Goal: Information Seeking & Learning: Learn about a topic

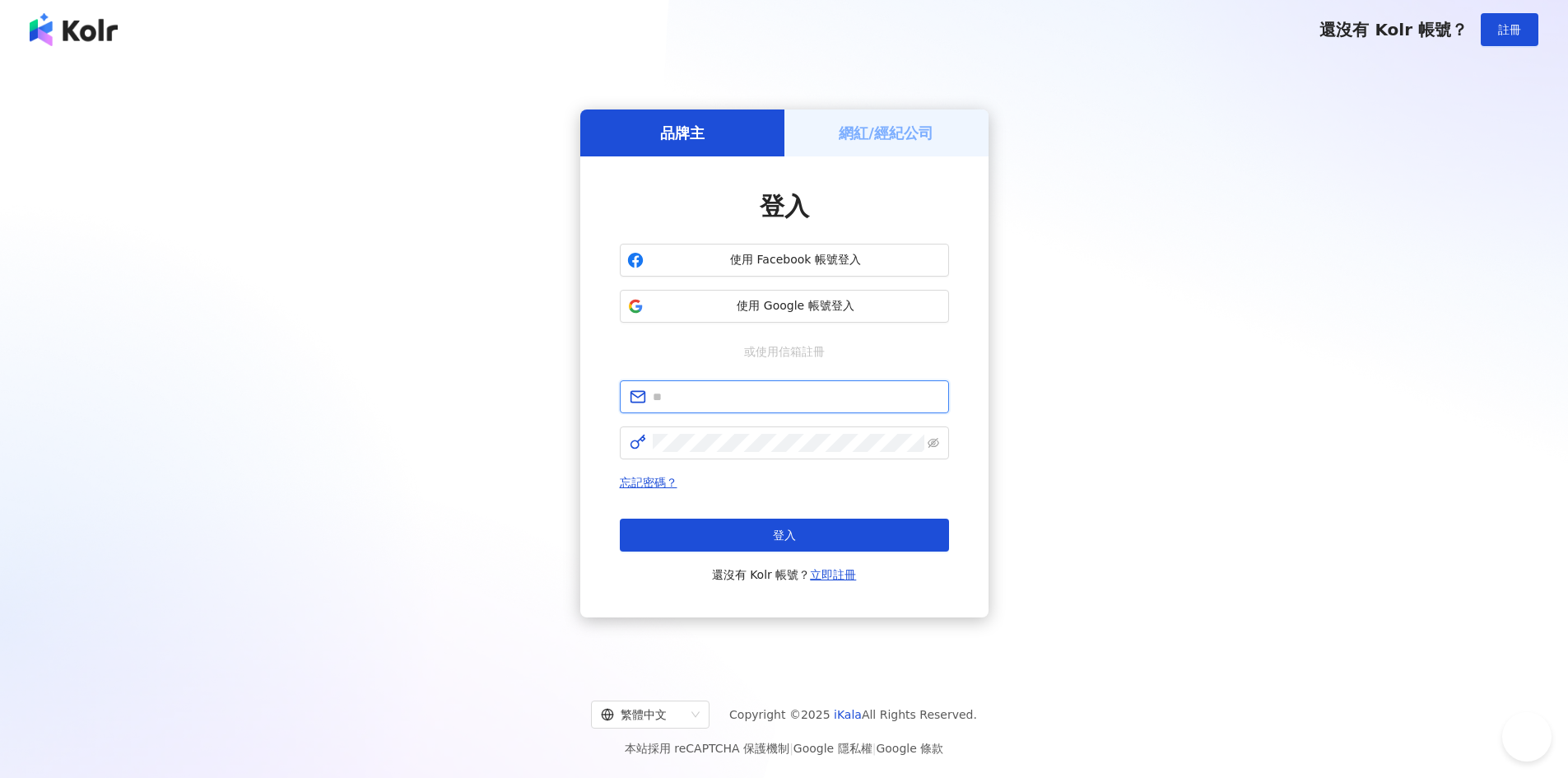
type input "**********"
click at [735, 548] on button "登入" at bounding box center [784, 535] width 329 height 33
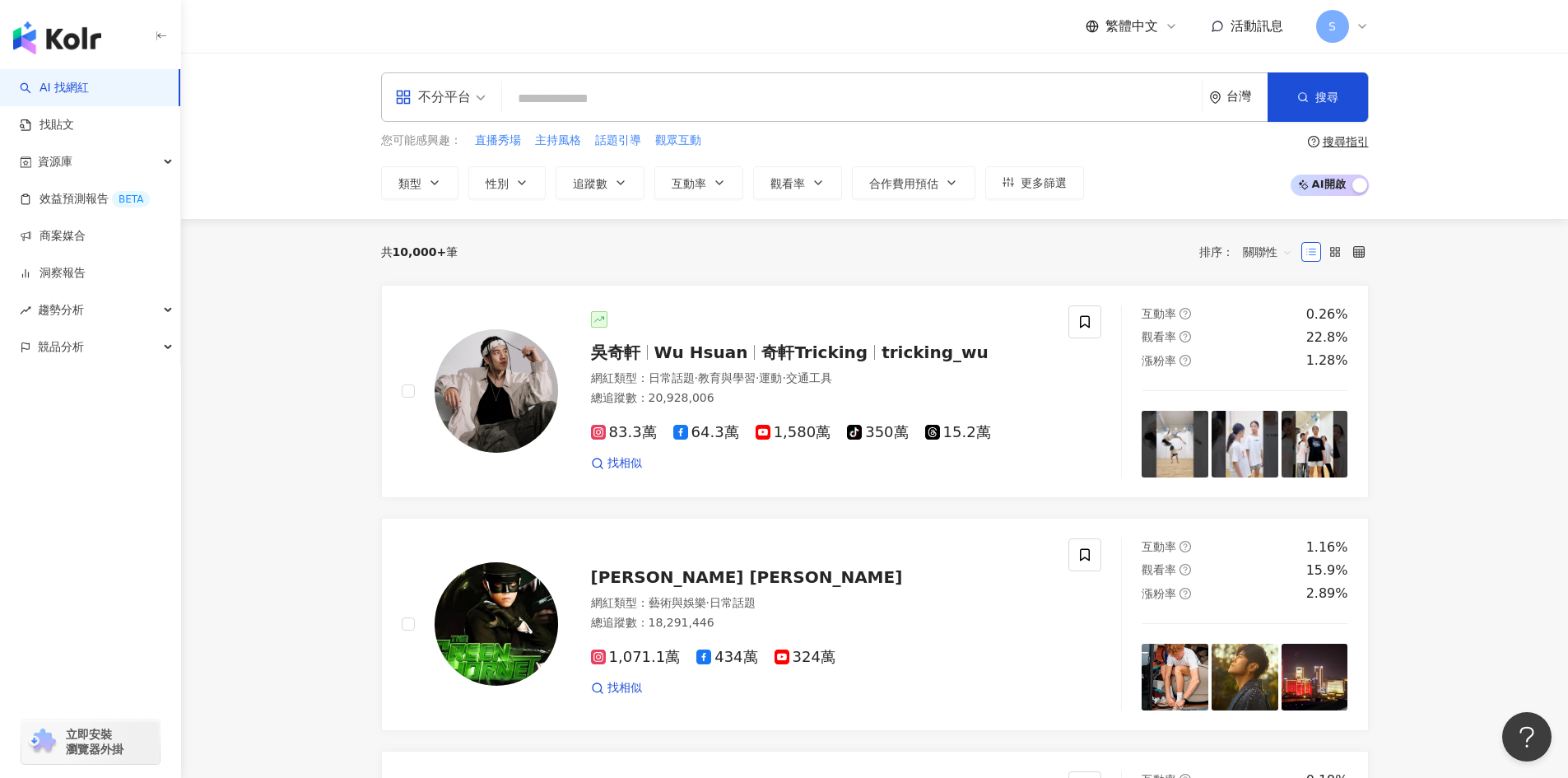
click at [678, 82] on div "不分平台 台灣 搜尋" at bounding box center [874, 97] width 987 height 49
click at [705, 105] on input "search" at bounding box center [851, 99] width 686 height 31
type input "*"
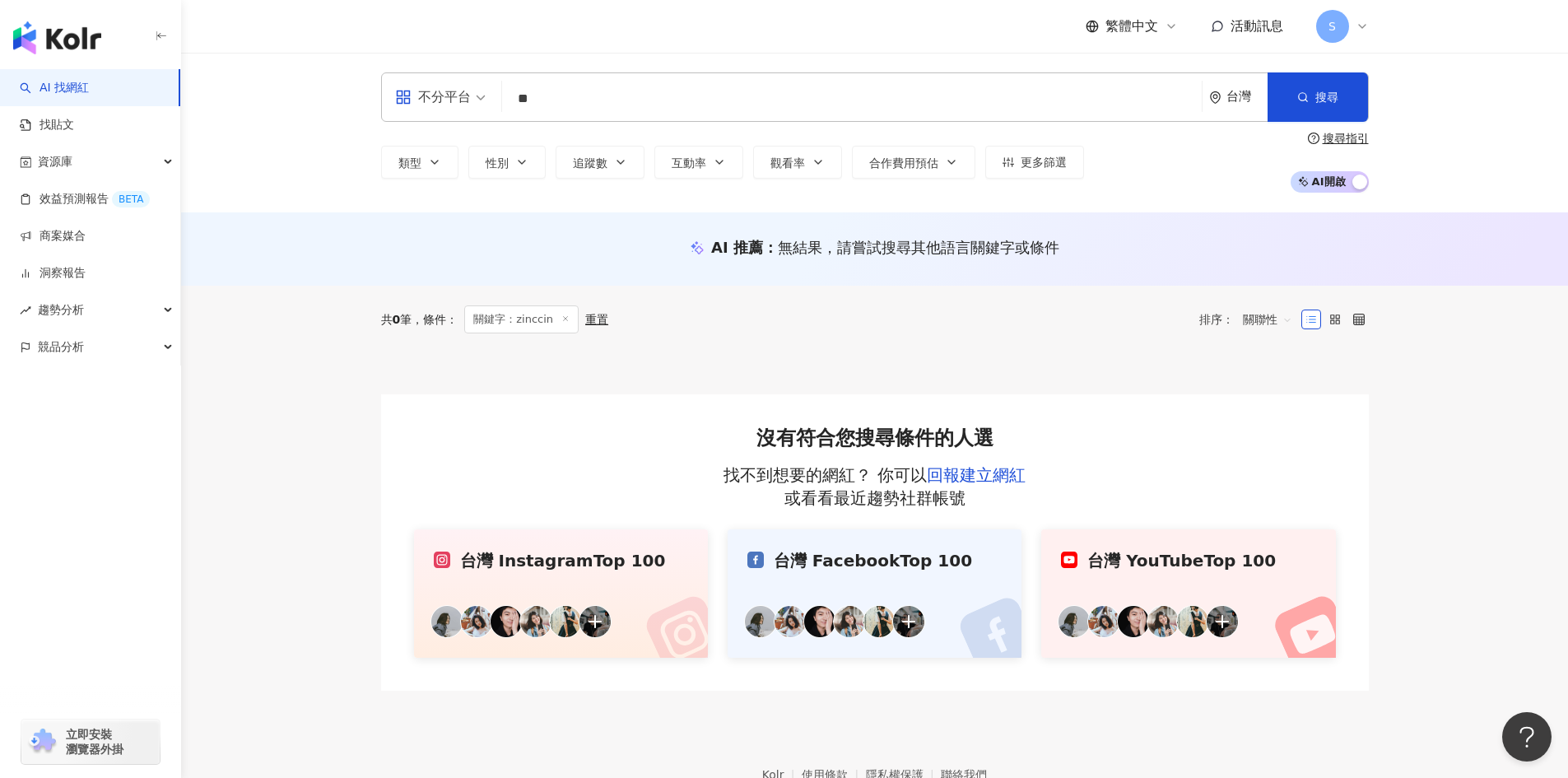
type input "*"
type input "**"
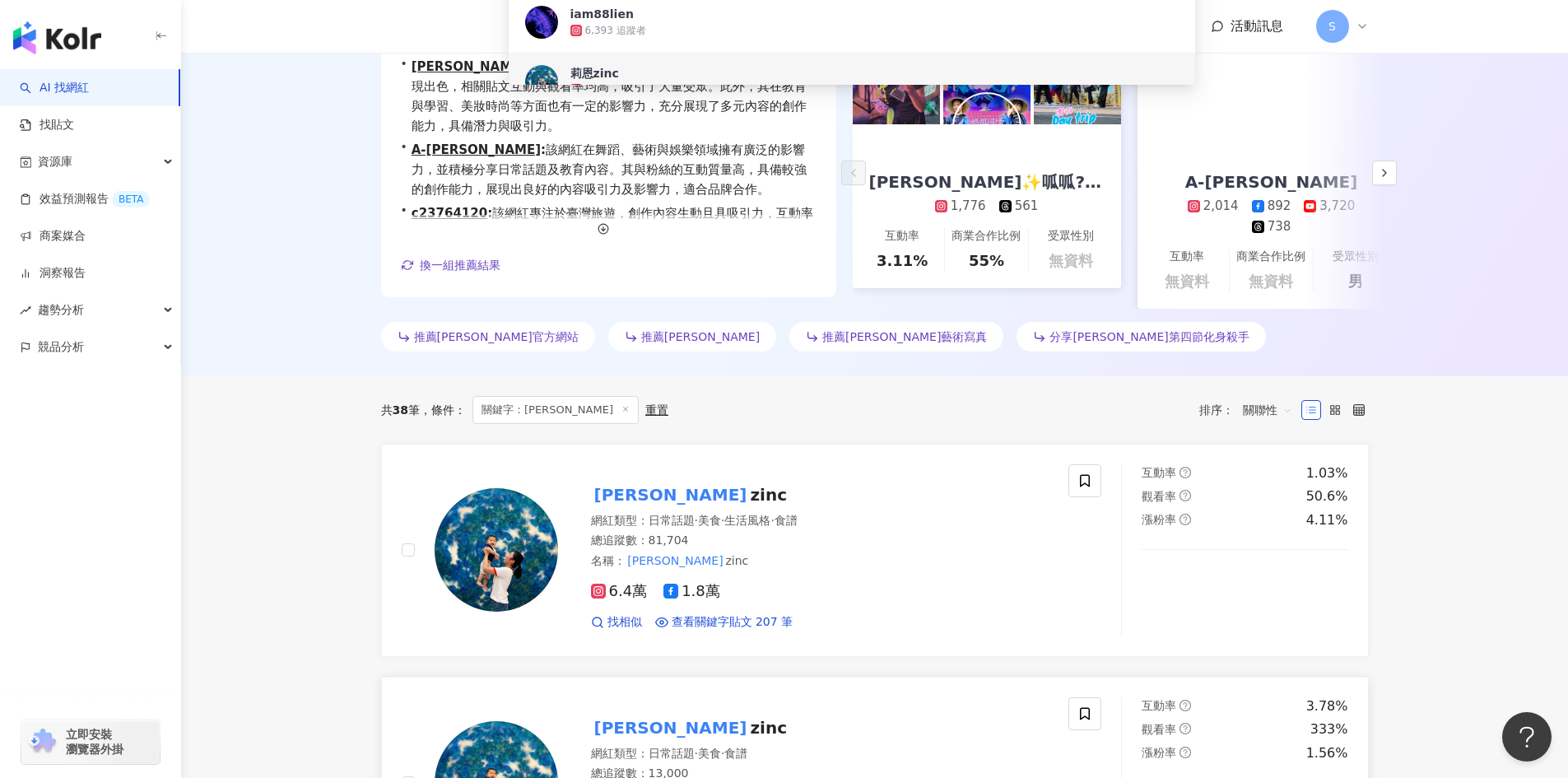
scroll to position [247, 0]
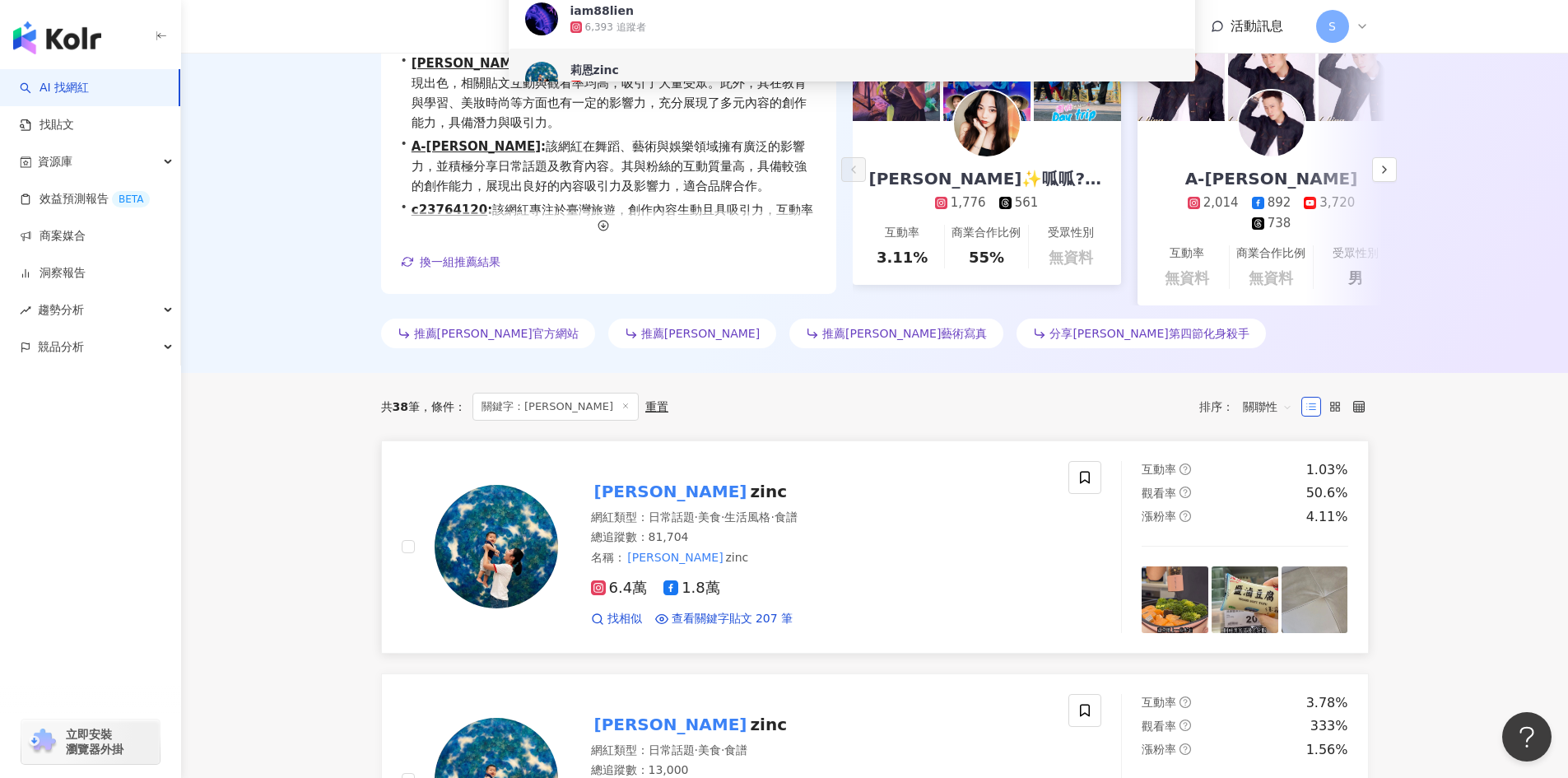
click at [906, 549] on div "名稱 ： 莉恩 zinc" at bounding box center [820, 557] width 458 height 16
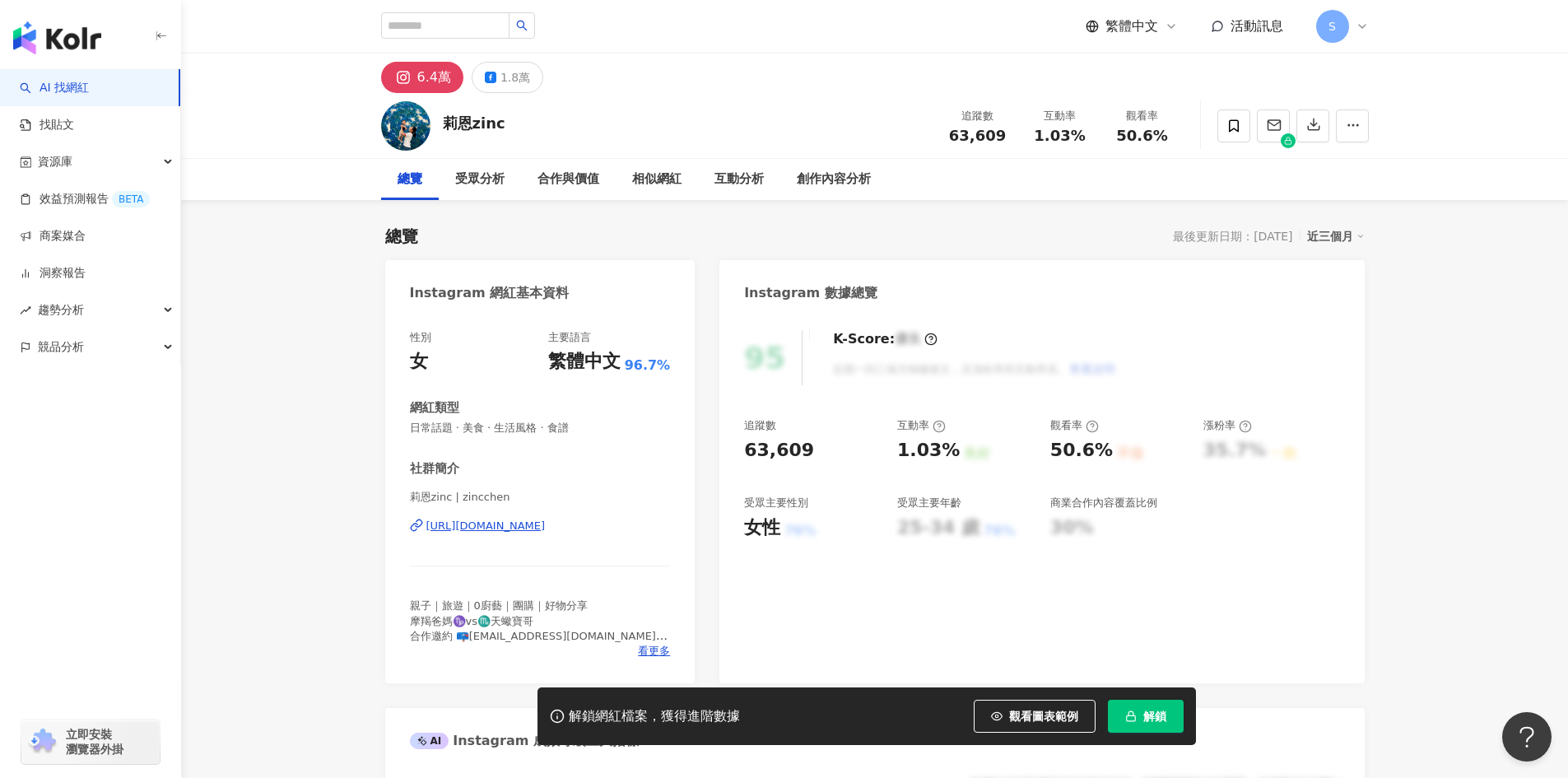
click at [1148, 720] on span "解鎖" at bounding box center [1154, 715] width 23 height 13
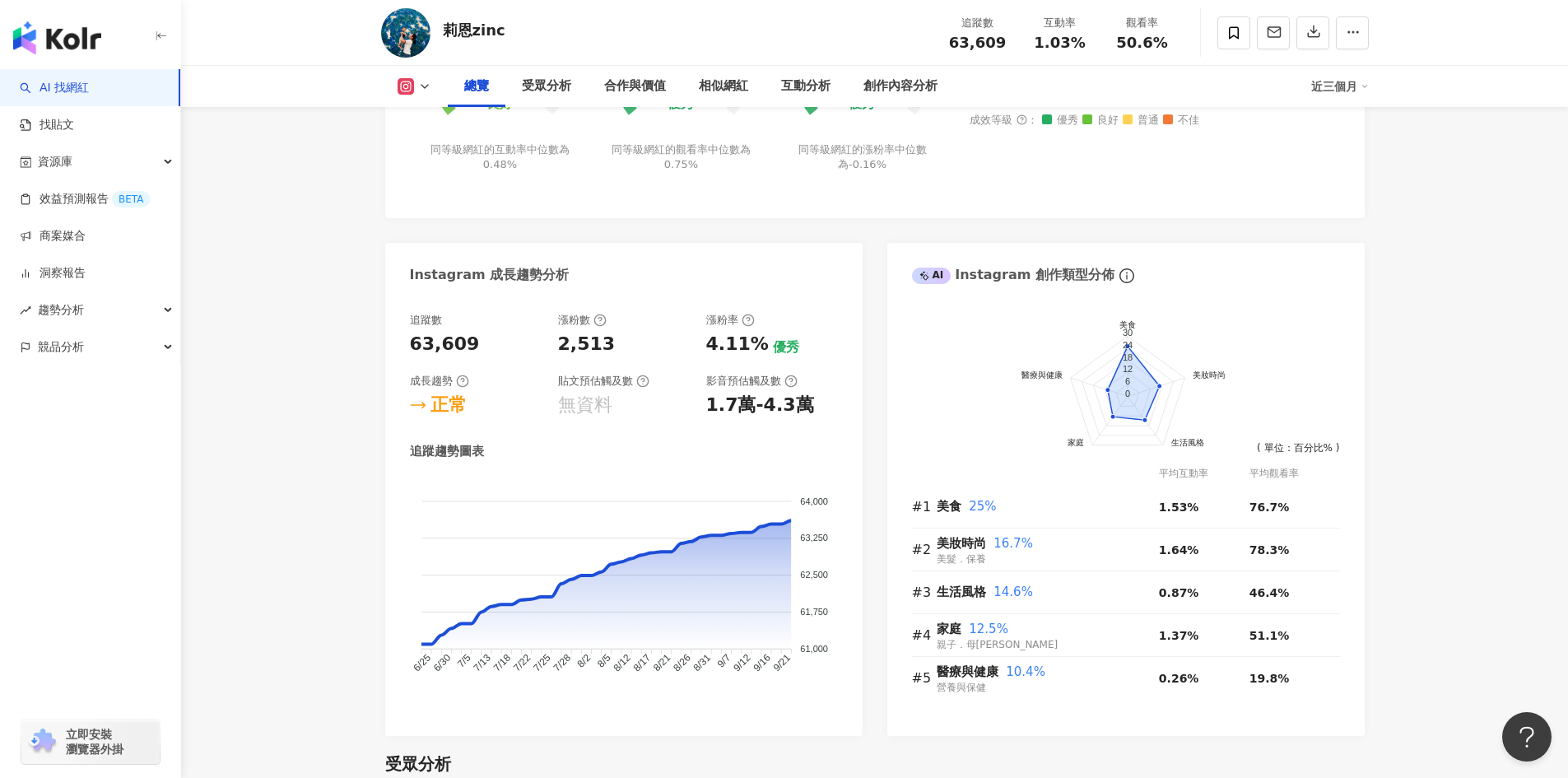
scroll to position [658, 0]
